Goal: Task Accomplishment & Management: Use online tool/utility

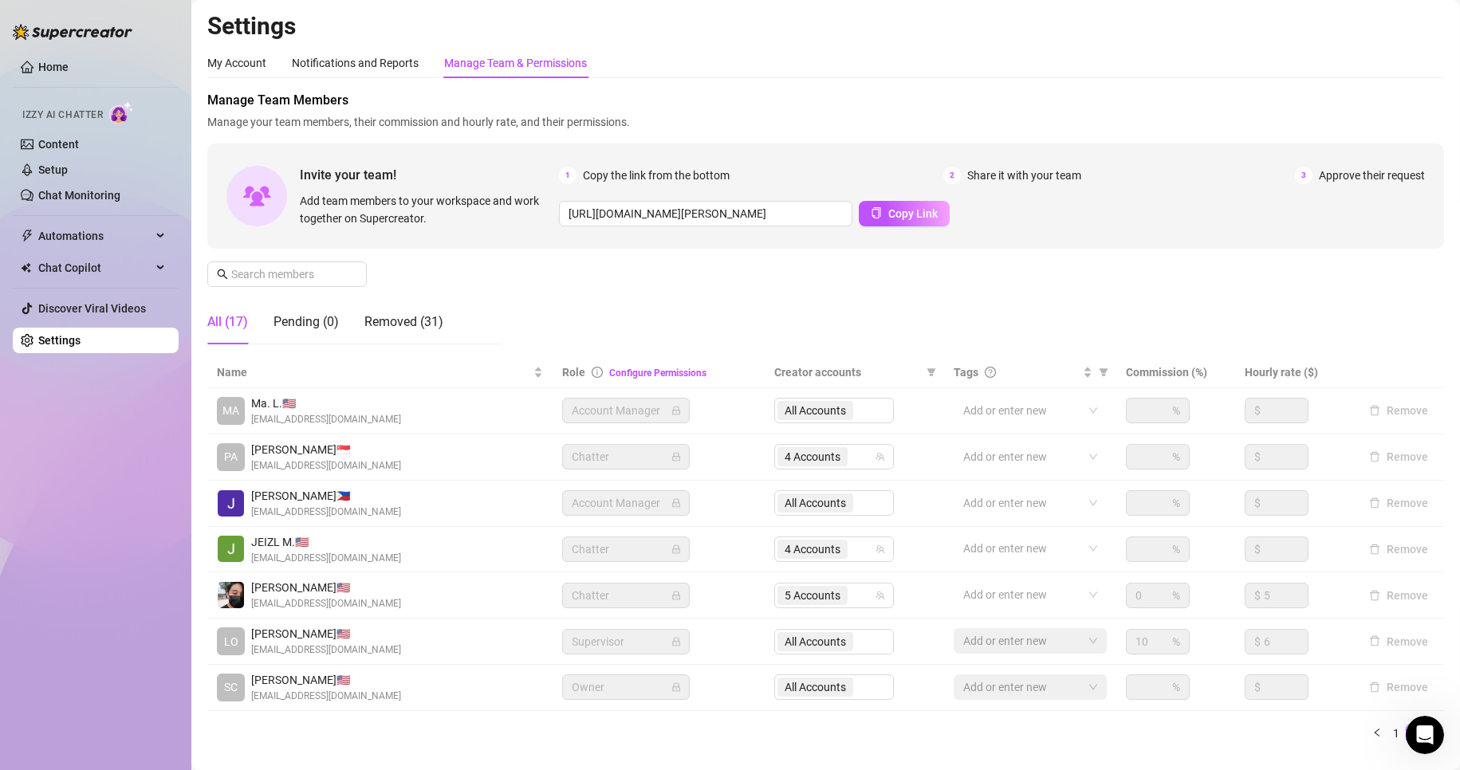
scroll to position [53, 0]
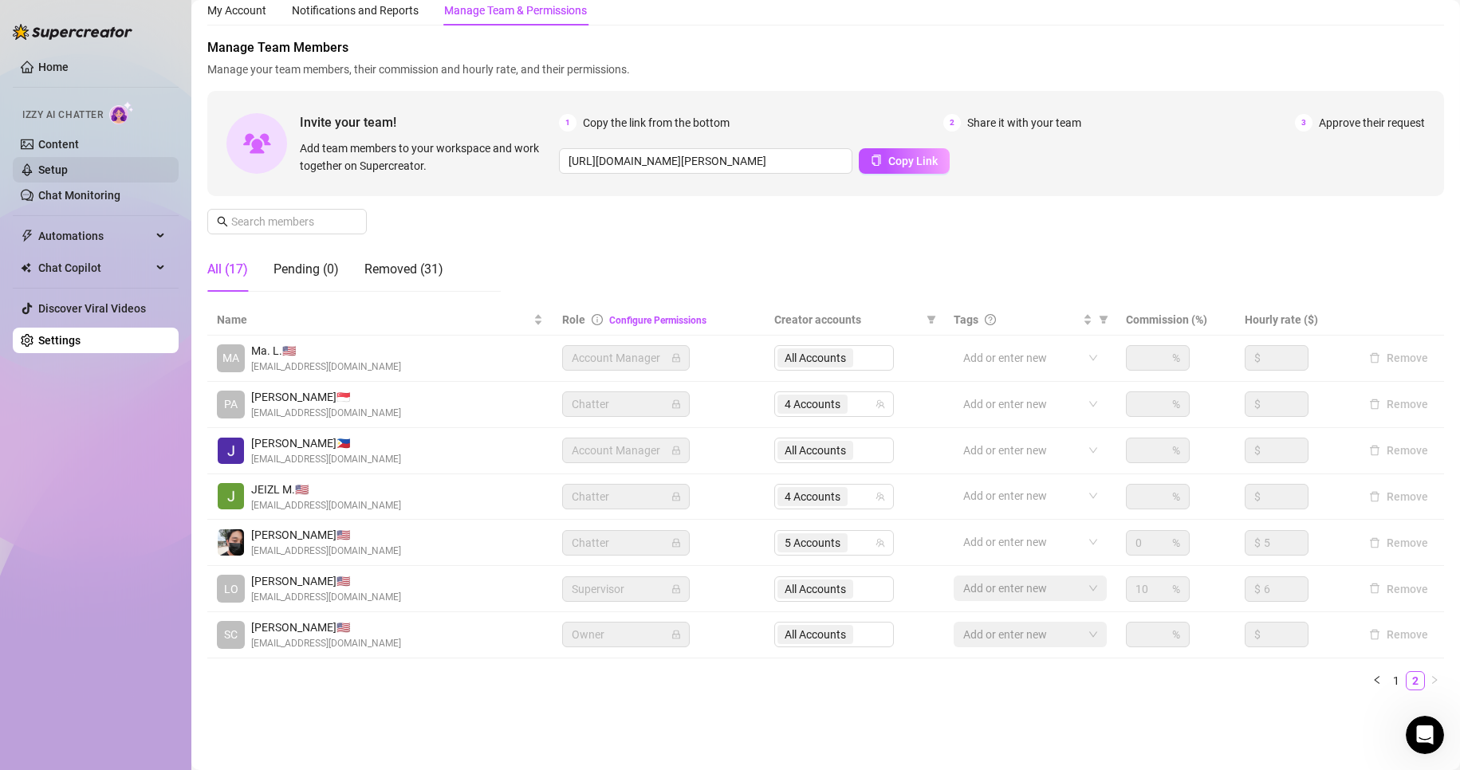
click at [68, 163] on link "Setup" at bounding box center [52, 169] width 29 height 13
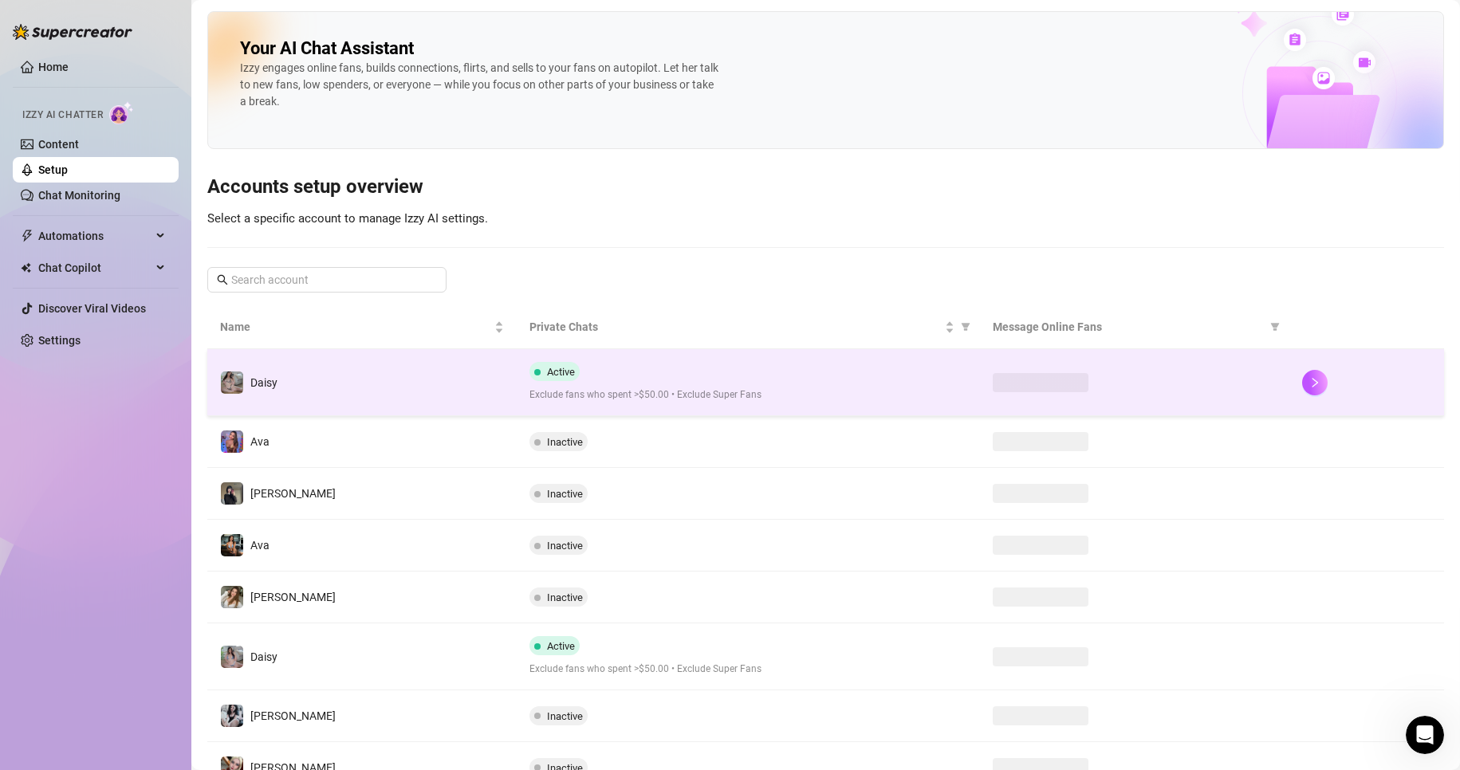
scroll to position [72, 0]
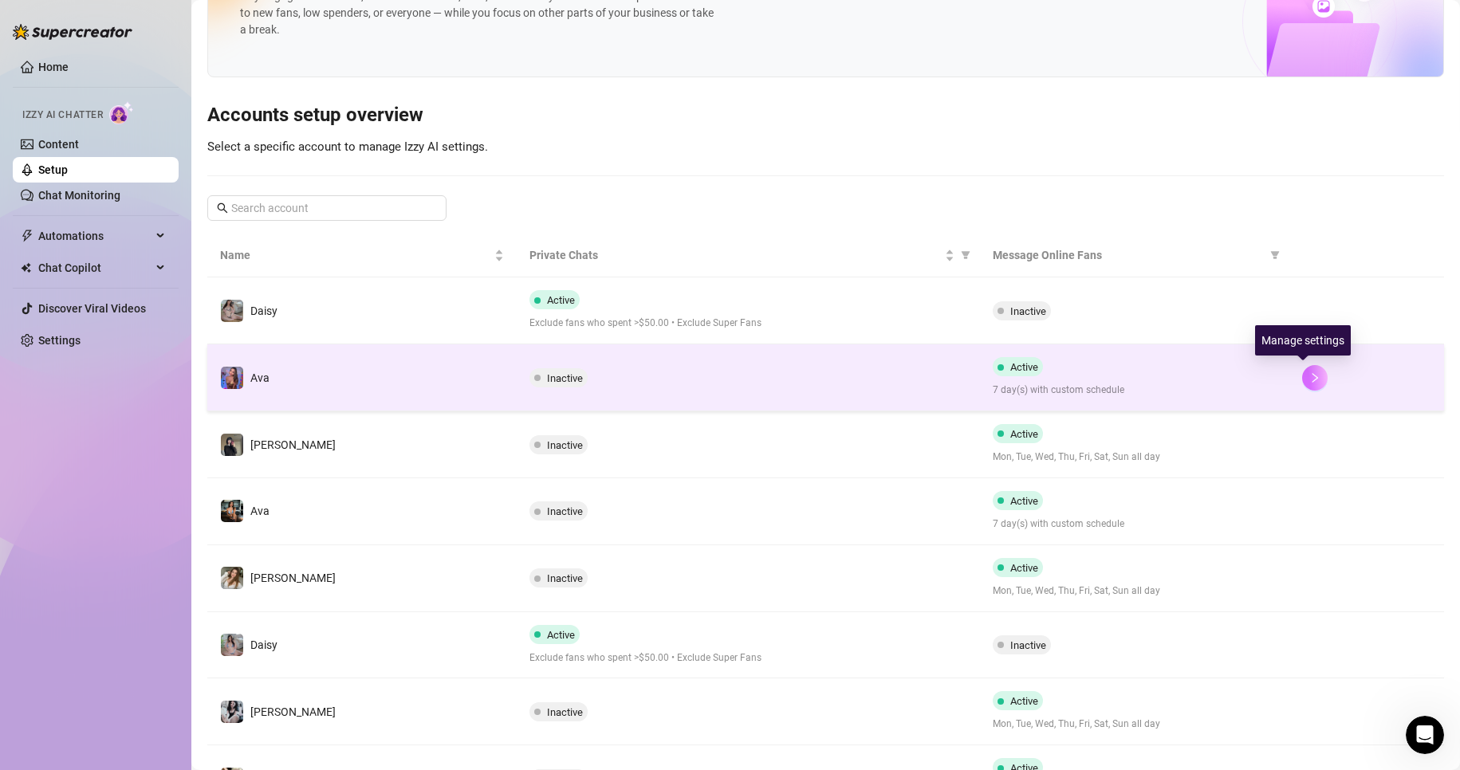
click at [1309, 375] on icon "right" at bounding box center [1314, 377] width 11 height 11
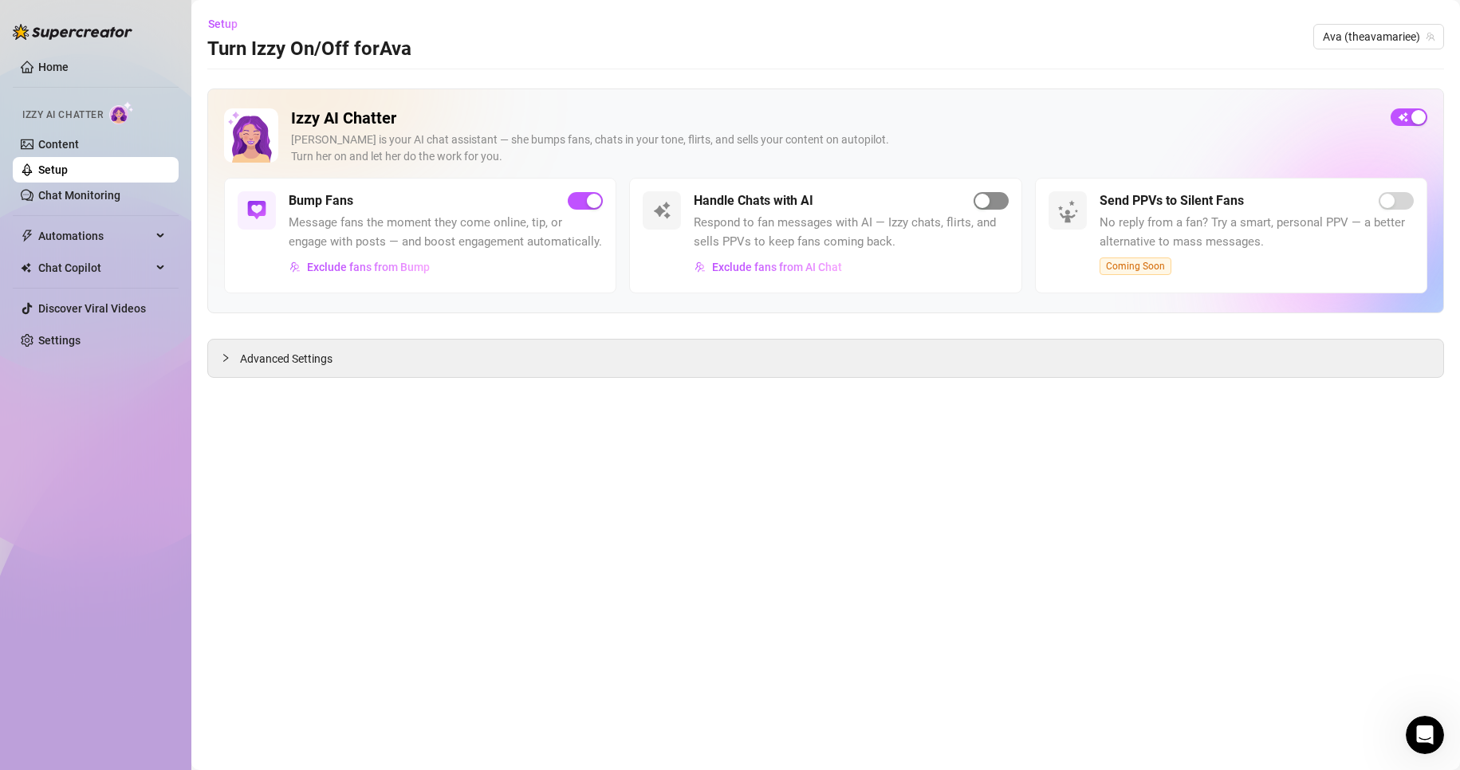
click at [1001, 202] on span "button" at bounding box center [990, 201] width 35 height 18
click at [1354, 39] on span "Ava (theavamariee)" at bounding box center [1378, 37] width 112 height 24
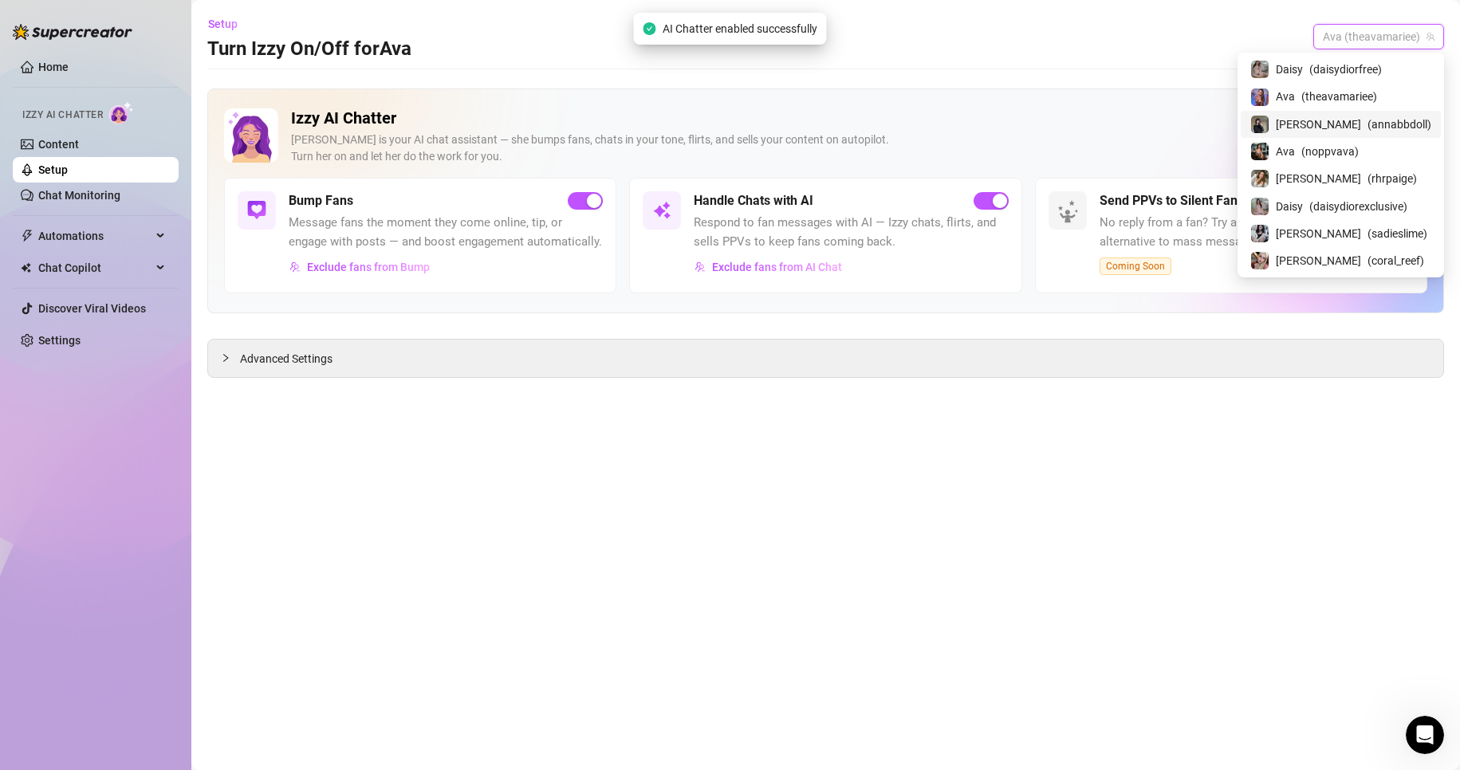
click at [1367, 126] on span "( annabbdoll )" at bounding box center [1399, 125] width 64 height 18
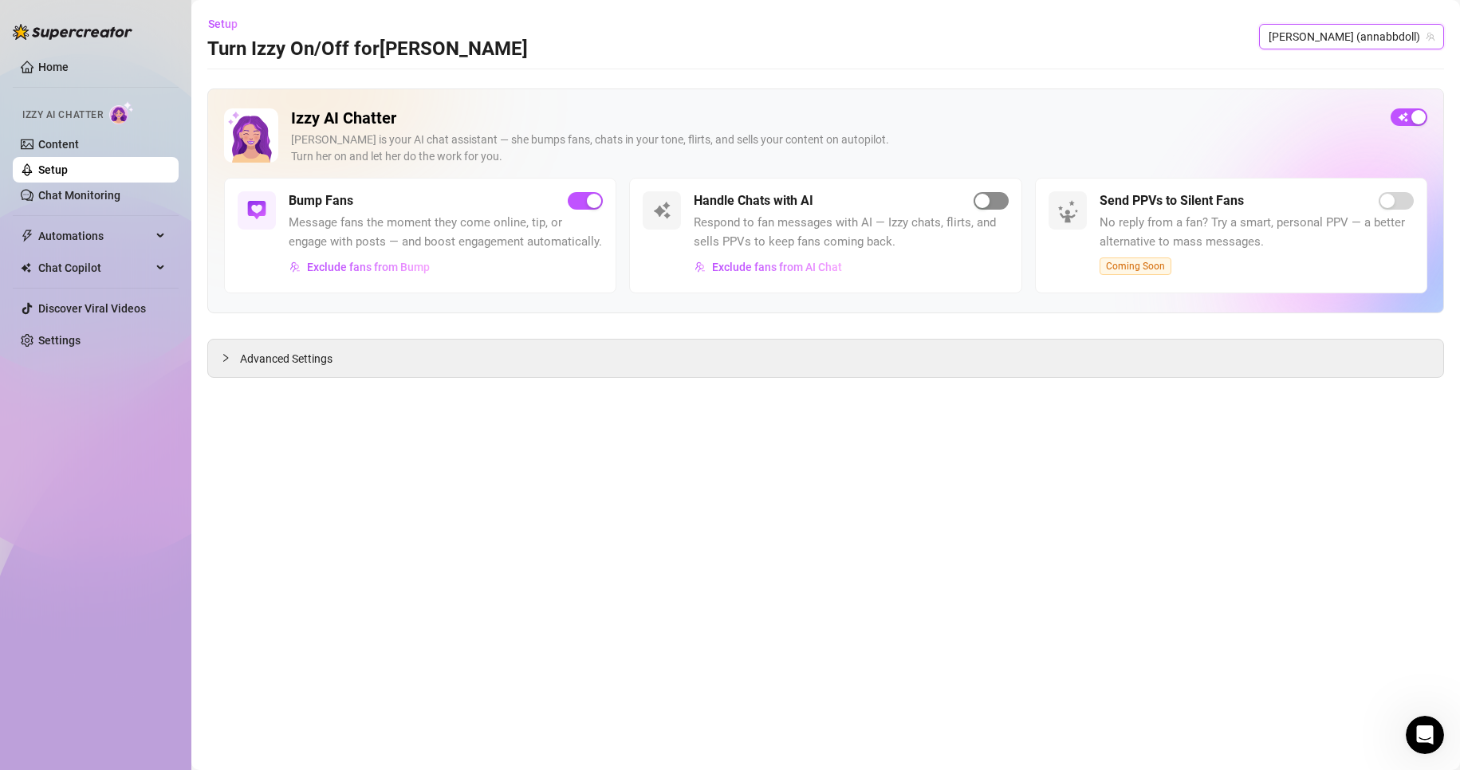
click at [996, 202] on span "button" at bounding box center [990, 201] width 35 height 18
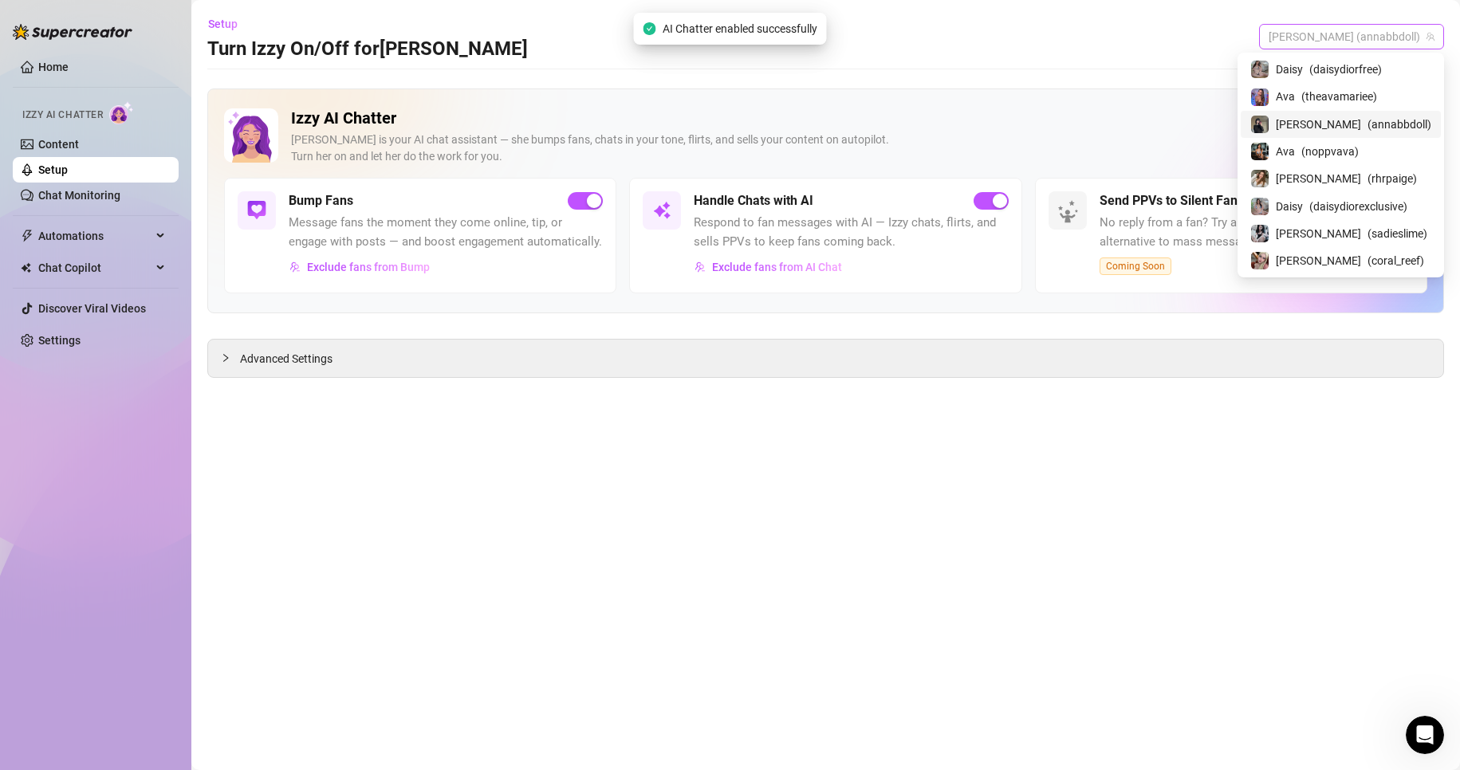
click at [1399, 37] on span "[PERSON_NAME] (annabbdoll)" at bounding box center [1351, 37] width 166 height 24
click at [1305, 188] on div "[PERSON_NAME] ( rhrpaige )" at bounding box center [1340, 178] width 200 height 27
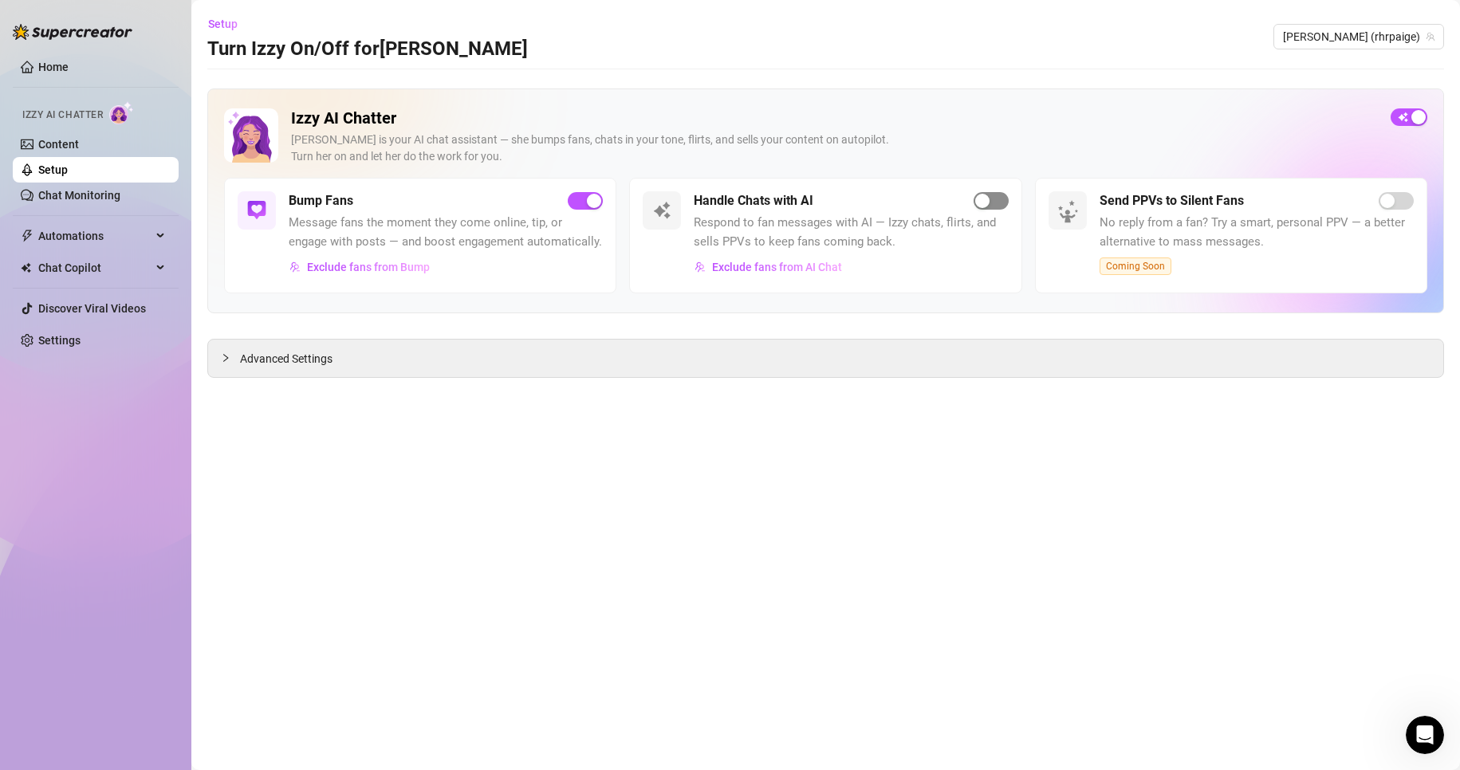
click at [996, 206] on span "button" at bounding box center [990, 201] width 35 height 18
click at [1380, 40] on span "[PERSON_NAME] (rhrpaige)" at bounding box center [1358, 37] width 151 height 24
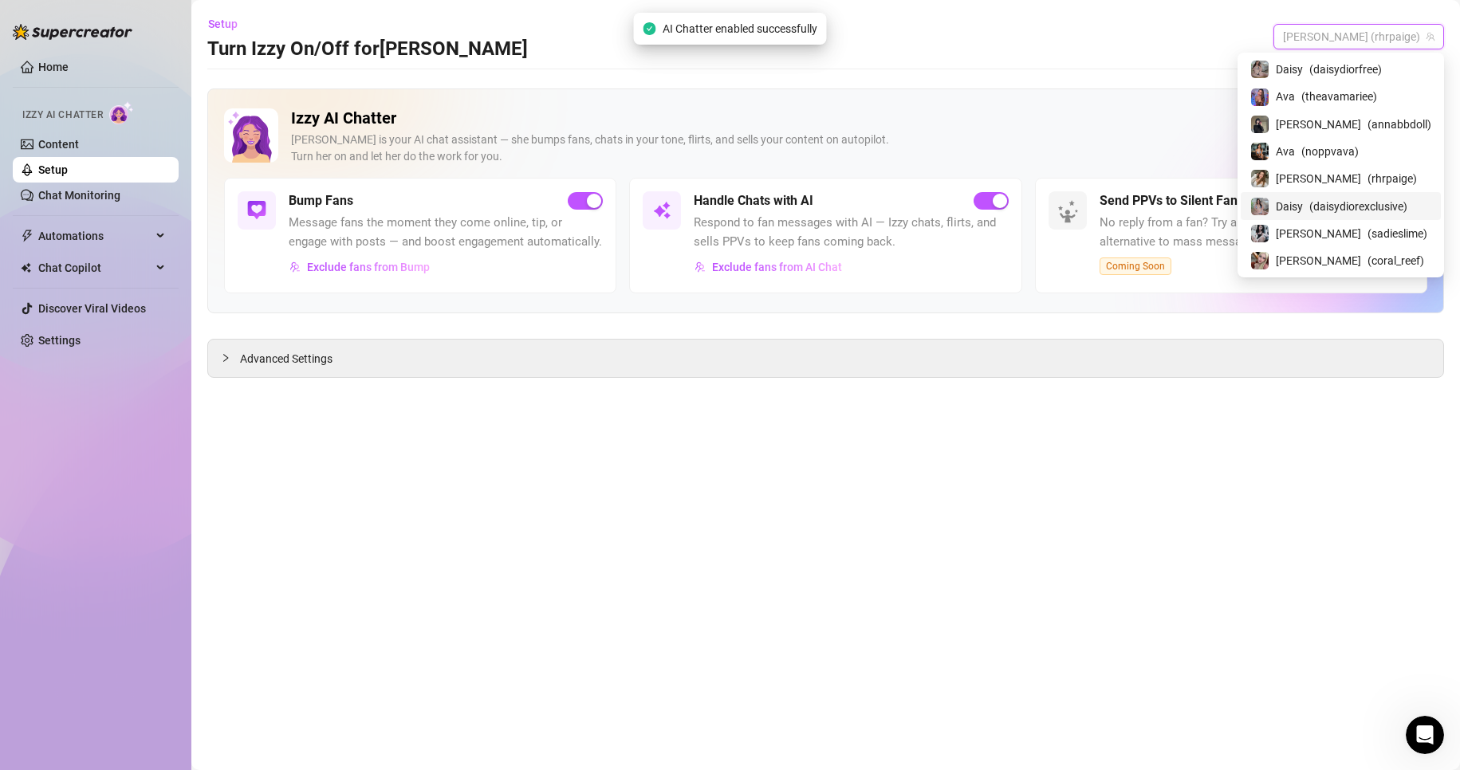
click at [1302, 208] on span "Daisy" at bounding box center [1288, 207] width 27 height 18
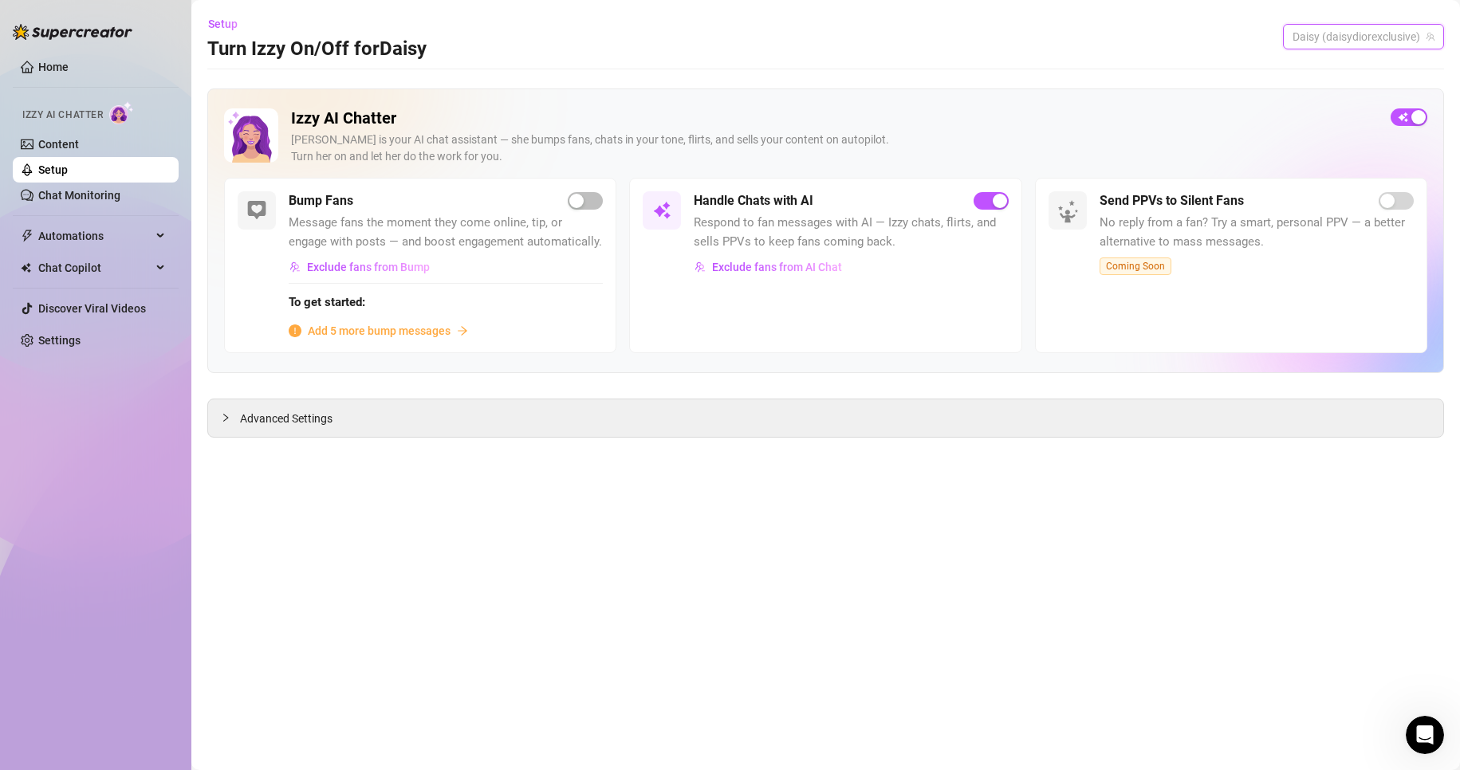
click at [1342, 36] on span "Daisy (daisydiorexclusive)" at bounding box center [1363, 37] width 142 height 24
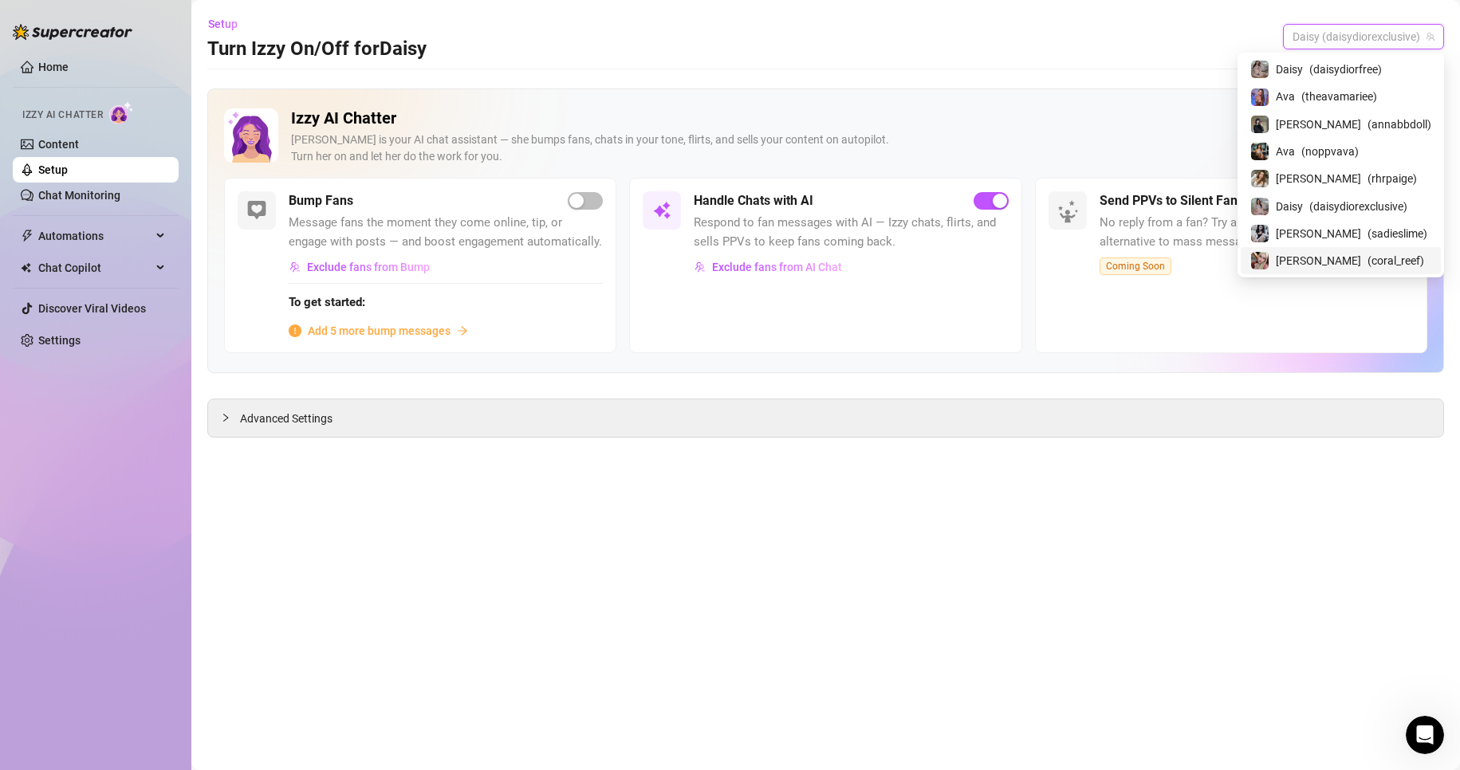
click at [863, 521] on main "Setup Turn Izzy On/Off for [PERSON_NAME] [PERSON_NAME] (daisydiorexclusive) Izz…" at bounding box center [825, 385] width 1268 height 770
